Goal: Task Accomplishment & Management: Manage account settings

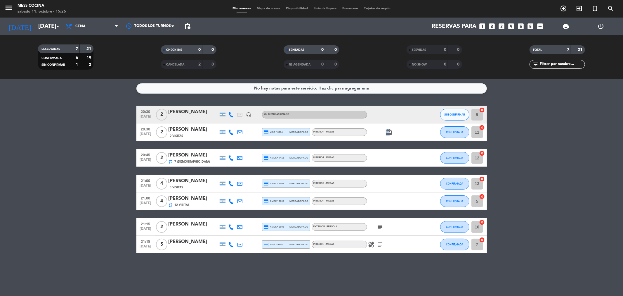
drag, startPoint x: 383, startPoint y: 131, endPoint x: 389, endPoint y: 132, distance: 6.6
click at [389, 132] on div "card_giftcard" at bounding box center [393, 131] width 53 height 17
click at [389, 132] on icon "card_giftcard" at bounding box center [389, 132] width 7 height 7
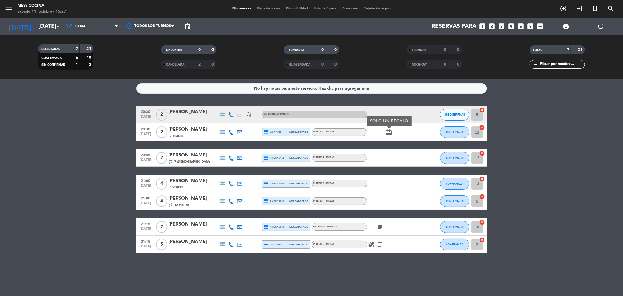
click at [389, 132] on icon "card_giftcard" at bounding box center [389, 132] width 7 height 7
click at [390, 132] on icon "card_giftcard" at bounding box center [389, 132] width 7 height 7
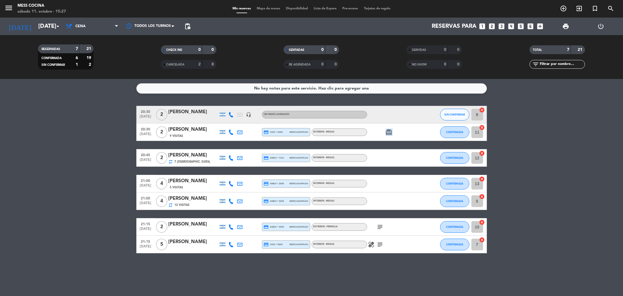
click at [390, 132] on icon "card_giftcard" at bounding box center [389, 132] width 7 height 7
click at [381, 237] on div "healing subject" at bounding box center [393, 244] width 53 height 17
drag, startPoint x: 381, startPoint y: 231, endPoint x: 379, endPoint y: 228, distance: 3.3
click at [381, 231] on div "subject" at bounding box center [393, 226] width 53 height 17
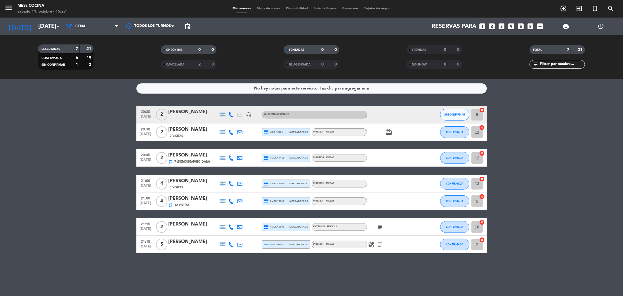
click at [379, 227] on icon "subject" at bounding box center [380, 226] width 7 height 7
click at [380, 244] on icon "subject" at bounding box center [380, 244] width 7 height 7
click at [381, 226] on icon "subject" at bounding box center [380, 226] width 7 height 7
click at [380, 240] on div "healing subject" at bounding box center [393, 244] width 53 height 17
click at [380, 241] on icon "subject" at bounding box center [380, 244] width 7 height 7
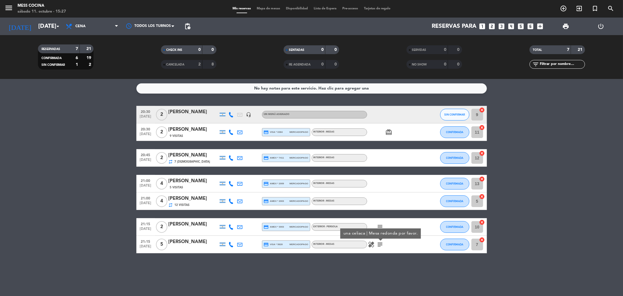
click at [380, 240] on div at bounding box center [380, 240] width 4 height 2
click at [380, 225] on icon "subject" at bounding box center [380, 226] width 7 height 7
drag, startPoint x: 376, startPoint y: 240, endPoint x: 375, endPoint y: 246, distance: 6.0
click at [375, 246] on div "healing subject" at bounding box center [393, 244] width 53 height 17
click at [375, 246] on span "healing" at bounding box center [371, 244] width 9 height 7
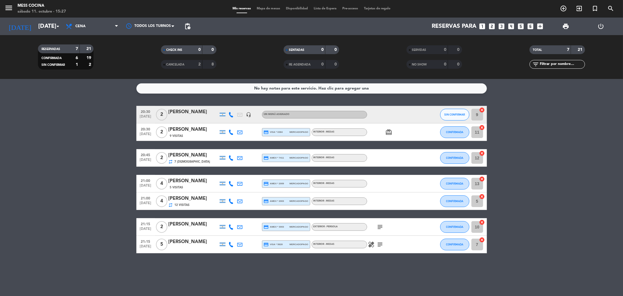
click at [375, 246] on span "healing" at bounding box center [371, 244] width 9 height 7
click at [376, 231] on div "subject" at bounding box center [393, 226] width 53 height 17
click at [381, 234] on div "subject" at bounding box center [393, 226] width 53 height 17
click at [372, 245] on icon "healing" at bounding box center [371, 244] width 7 height 7
click at [376, 245] on span "subject" at bounding box center [380, 244] width 9 height 7
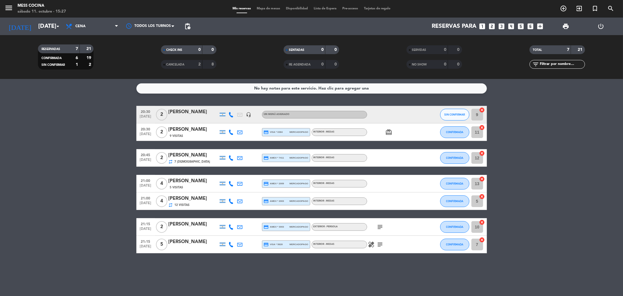
click at [376, 244] on span "subject" at bounding box center [380, 244] width 9 height 7
click at [377, 244] on icon "subject" at bounding box center [380, 244] width 7 height 7
click at [380, 229] on div "una celiaca | Mesa redonda por favor." at bounding box center [380, 233] width 81 height 10
click at [380, 228] on icon "subject" at bounding box center [380, 226] width 7 height 7
click at [380, 243] on icon "subject" at bounding box center [380, 244] width 7 height 7
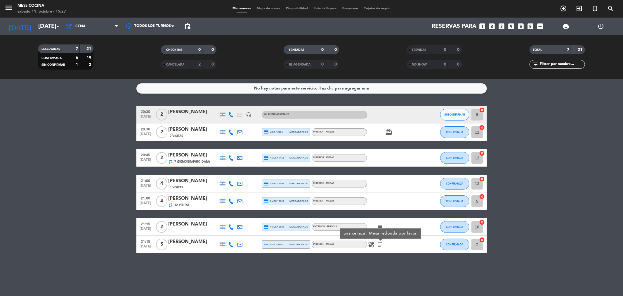
click at [380, 243] on icon "subject" at bounding box center [380, 244] width 7 height 7
click at [380, 242] on icon "subject" at bounding box center [380, 244] width 7 height 7
click at [389, 293] on div "No hay notas para este servicio. Haz clic para agregar una 20:30 [DATE] 2 [PERS…" at bounding box center [311, 187] width 623 height 217
click at [97, 144] on bookings-row "20:30 [DATE] 2 [PERSON_NAME] headset_mic Sin menú asignado SIN CONFIRMAR 9 canc…" at bounding box center [311, 179] width 623 height 147
